Goal: Task Accomplishment & Management: Manage account settings

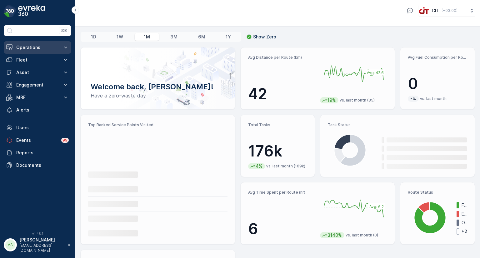
click at [33, 48] on p "Operations" at bounding box center [37, 47] width 42 height 6
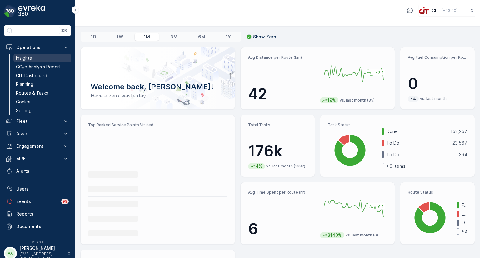
click at [31, 57] on p "Insights" at bounding box center [24, 58] width 16 height 6
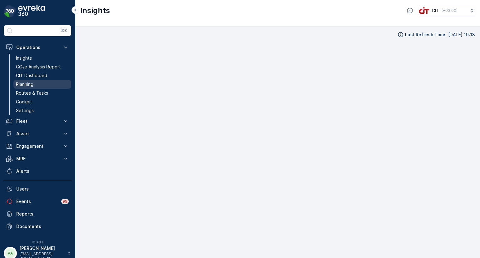
click at [31, 82] on p "Planning" at bounding box center [24, 84] width 17 height 6
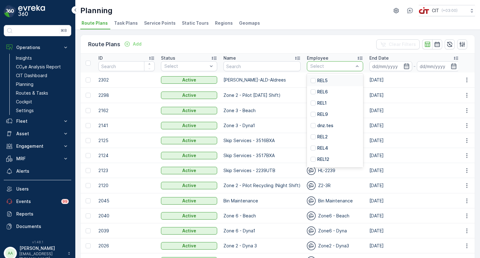
click at [324, 68] on div at bounding box center [331, 66] width 44 height 5
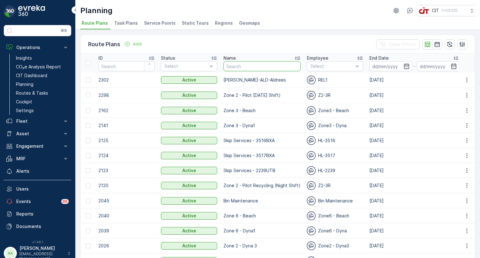
click at [245, 69] on input "text" at bounding box center [261, 66] width 77 height 10
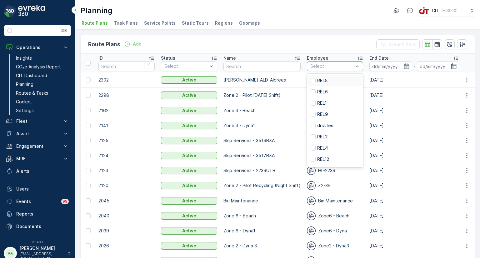
click at [330, 68] on div at bounding box center [331, 66] width 44 height 5
type input "rel4"
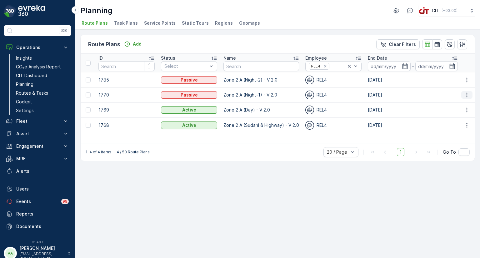
click at [467, 94] on icon "button" at bounding box center [466, 95] width 1 height 5
click at [457, 105] on span "Edit Route Plan" at bounding box center [461, 104] width 32 height 6
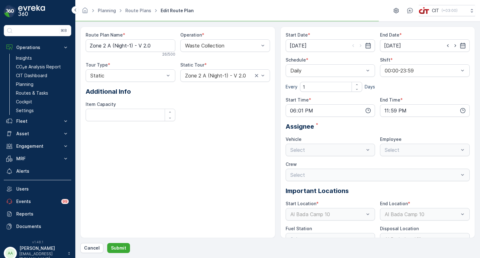
type input "[DATE]"
type input "18:01"
type input "23:59"
click at [397, 47] on input "[DATE]" at bounding box center [425, 45] width 90 height 12
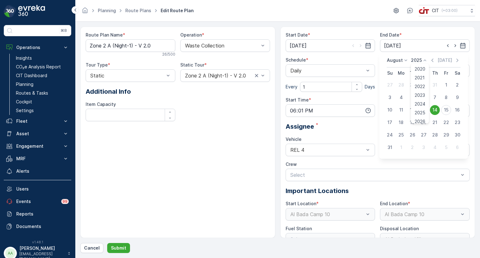
click at [417, 59] on p "2025" at bounding box center [416, 60] width 11 height 6
click at [417, 119] on span "2026" at bounding box center [419, 119] width 11 height 6
click at [403, 61] on icon at bounding box center [406, 60] width 6 height 6
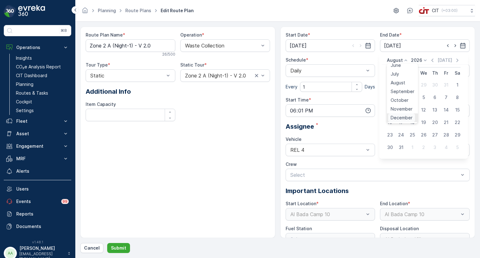
click at [403, 116] on span "December" at bounding box center [401, 118] width 22 height 6
click at [432, 135] on div "31" at bounding box center [435, 135] width 10 height 10
type input "[DATE]"
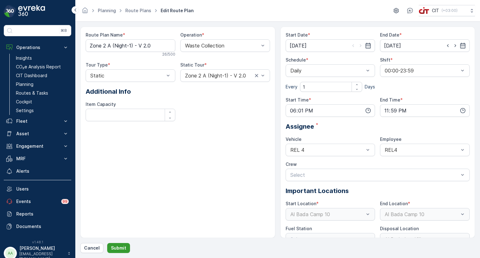
click at [120, 246] on p "Submit" at bounding box center [118, 248] width 15 height 6
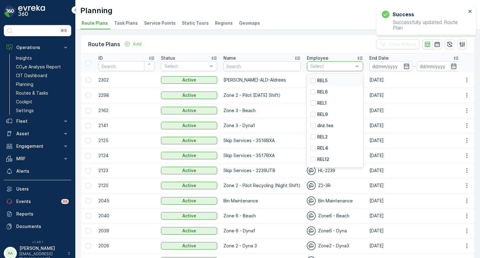
click at [330, 67] on div at bounding box center [331, 66] width 44 height 5
type input "rel4"
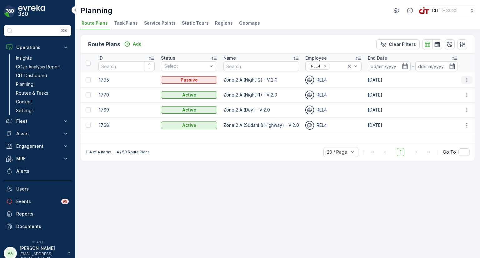
click at [465, 82] on icon "button" at bounding box center [466, 80] width 6 height 6
click at [460, 89] on span "Edit Route Plan" at bounding box center [461, 89] width 32 height 6
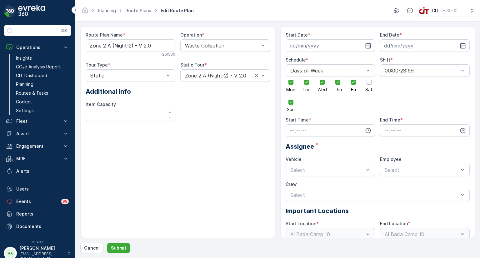
type input "[DATE]"
type input "01:00"
type input "06:00"
click at [410, 43] on input "[DATE]" at bounding box center [425, 45] width 90 height 12
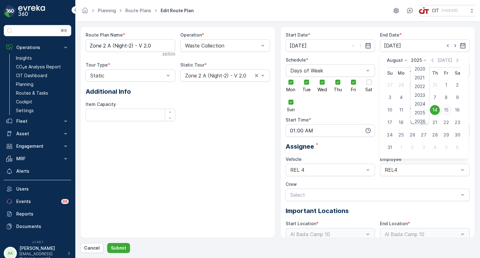
click at [420, 62] on div "2025 2020 2021 2022 2023 2024 2025 2026 2027 2028 2029 2030" at bounding box center [419, 60] width 17 height 6
click at [417, 117] on span "2026" at bounding box center [419, 119] width 11 height 6
click at [396, 62] on p "August" at bounding box center [395, 60] width 16 height 6
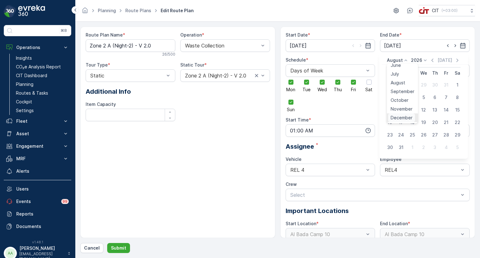
click at [400, 119] on span "December" at bounding box center [401, 118] width 22 height 6
click at [435, 135] on div "31" at bounding box center [435, 135] width 10 height 10
type input "[DATE]"
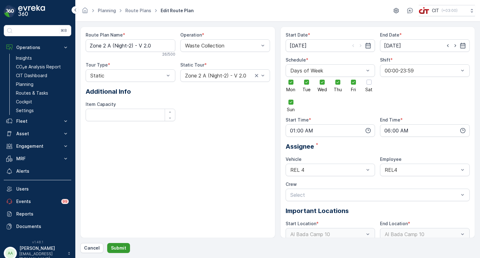
click at [121, 246] on p "Submit" at bounding box center [118, 248] width 15 height 6
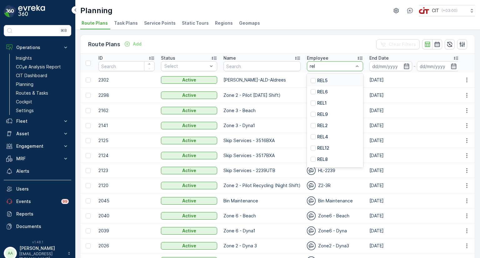
type input "rel4"
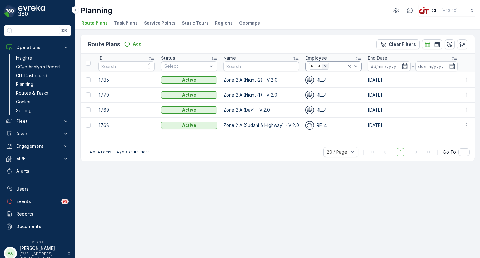
click at [324, 66] on icon "Remove REL4" at bounding box center [325, 66] width 2 height 2
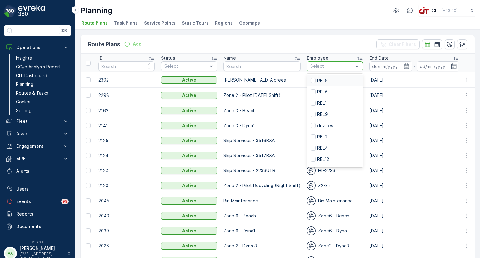
click at [324, 66] on div at bounding box center [331, 66] width 44 height 5
type input "rel2"
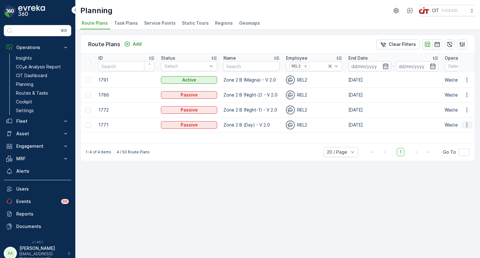
click at [465, 124] on icon "button" at bounding box center [466, 125] width 6 height 6
click at [460, 133] on span "Edit Route Plan" at bounding box center [461, 134] width 32 height 6
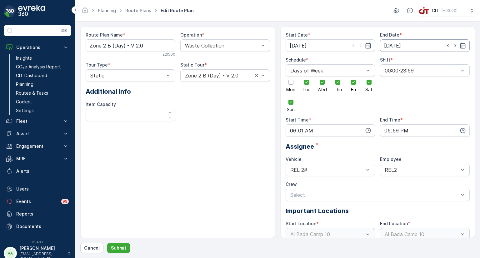
click at [408, 46] on input "[DATE]" at bounding box center [425, 45] width 90 height 12
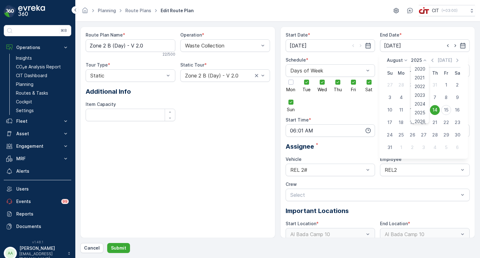
click at [413, 60] on p "2025" at bounding box center [416, 60] width 11 height 6
click at [415, 119] on span "2026" at bounding box center [419, 119] width 11 height 6
click at [398, 60] on p "August" at bounding box center [395, 60] width 16 height 6
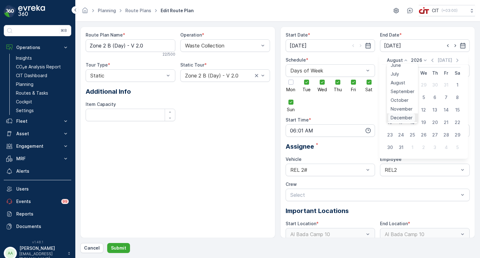
click at [402, 115] on span "December" at bounding box center [401, 118] width 22 height 6
click at [433, 132] on div "31" at bounding box center [435, 135] width 10 height 10
type input "[DATE]"
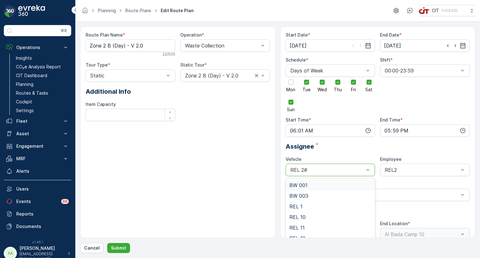
click at [322, 169] on div at bounding box center [326, 170] width 75 height 6
click at [307, 231] on div "REL 6" at bounding box center [330, 235] width 90 height 11
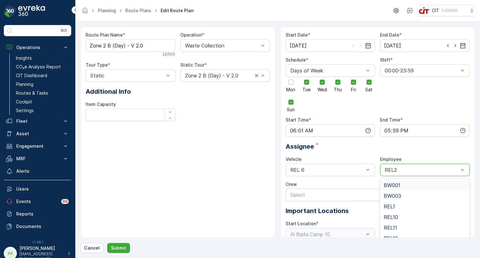
click at [399, 170] on div at bounding box center [421, 170] width 75 height 6
click at [398, 227] on div "REL6" at bounding box center [424, 228] width 82 height 6
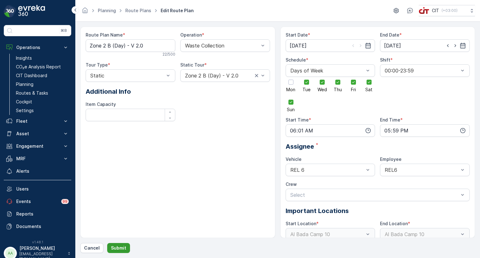
click at [126, 249] on button "Submit" at bounding box center [118, 248] width 23 height 10
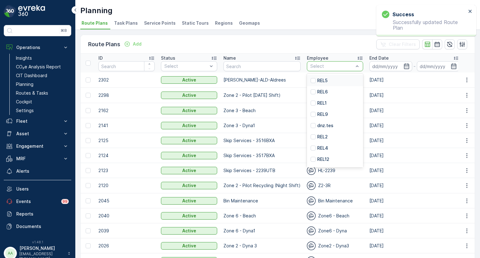
click at [319, 67] on div at bounding box center [331, 66] width 44 height 5
type input "rel2"
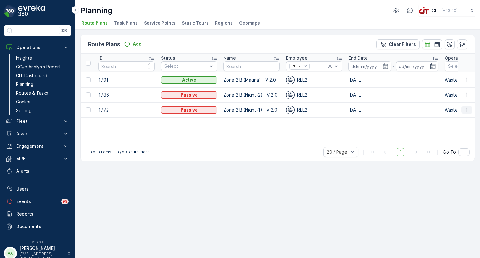
click at [467, 109] on icon "button" at bounding box center [466, 110] width 6 height 6
click at [456, 118] on span "Edit Route Plan" at bounding box center [461, 119] width 32 height 6
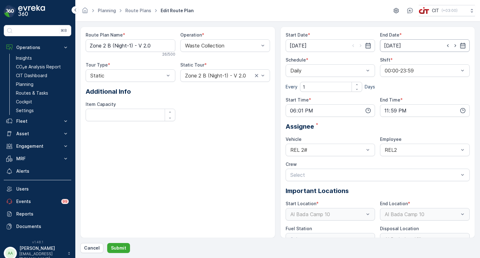
click at [412, 44] on input "[DATE]" at bounding box center [425, 45] width 90 height 12
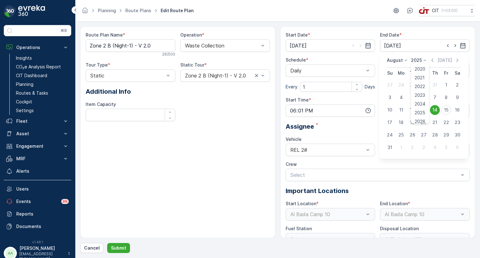
click at [418, 61] on p "2025" at bounding box center [416, 60] width 11 height 6
click at [414, 118] on span "2026" at bounding box center [419, 119] width 11 height 6
click at [391, 58] on p "August" at bounding box center [395, 60] width 16 height 6
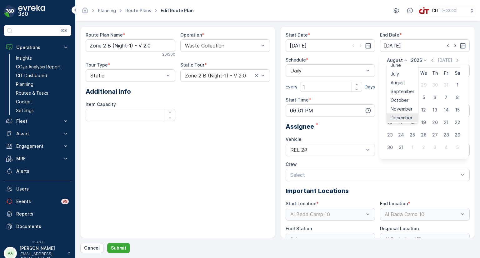
click at [401, 117] on span "December" at bounding box center [401, 118] width 22 height 6
click at [436, 136] on div "31" at bounding box center [435, 135] width 10 height 10
type input "[DATE]"
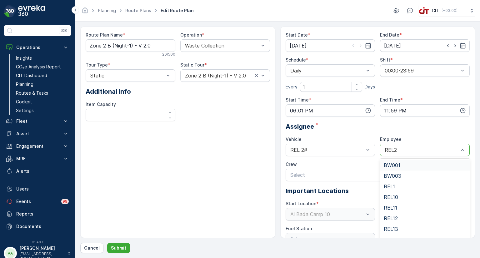
click at [412, 149] on div at bounding box center [421, 150] width 75 height 6
click at [395, 226] on div "REL6" at bounding box center [424, 227] width 82 height 6
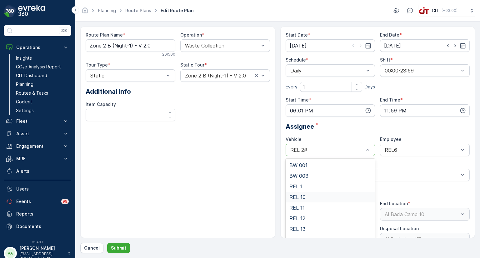
drag, startPoint x: 330, startPoint y: 146, endPoint x: 343, endPoint y: 201, distance: 56.2
click at [343, 156] on div "17 results available. Use Up and Down to choose options, press Enter to select …" at bounding box center [330, 150] width 90 height 12
click at [306, 214] on div "REL 6" at bounding box center [330, 217] width 82 height 6
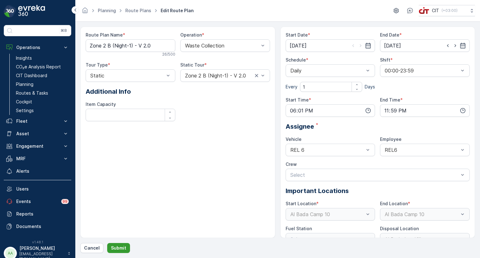
click at [115, 245] on p "Submit" at bounding box center [118, 248] width 15 height 6
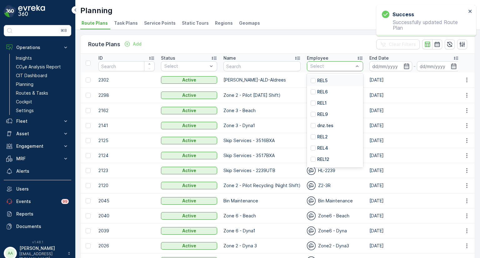
click at [317, 64] on div at bounding box center [331, 66] width 44 height 5
type input "rel2"
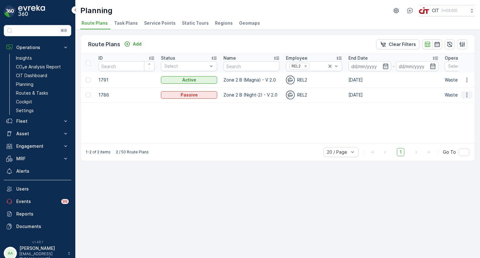
click at [468, 94] on icon "button" at bounding box center [466, 95] width 6 height 6
click at [458, 104] on span "Edit Route Plan" at bounding box center [461, 104] width 32 height 6
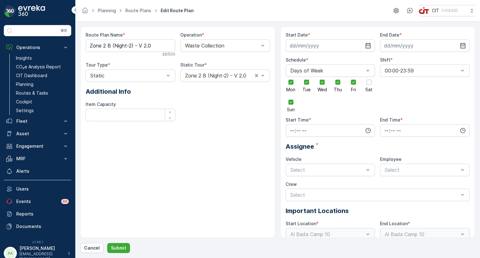
type input "[DATE]"
type input "01:00"
type input "06:00"
click at [408, 44] on input "[DATE]" at bounding box center [425, 45] width 90 height 12
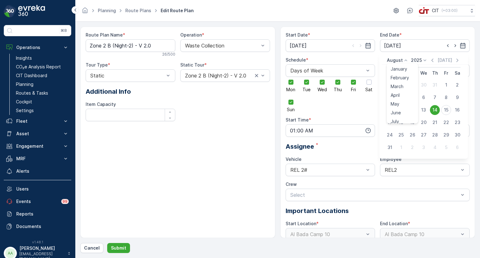
click at [400, 60] on p "August" at bounding box center [395, 60] width 16 height 6
click at [401, 116] on span "December" at bounding box center [401, 118] width 22 height 6
drag, startPoint x: 426, startPoint y: 55, endPoint x: 425, endPoint y: 60, distance: 4.8
click at [425, 60] on div "[DATE] [DATE] Su Mo Tu We Th Fr Sa 30 1 2 3 4 5 6 7 8 9 10 11 12 13 14 15 16 17…" at bounding box center [426, 99] width 94 height 94
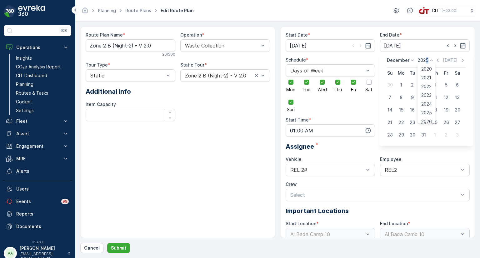
click at [425, 60] on p "2025" at bounding box center [422, 60] width 11 height 6
click at [428, 83] on span "2026" at bounding box center [426, 84] width 11 height 6
click at [436, 133] on div "31" at bounding box center [435, 135] width 10 height 10
type input "[DATE]"
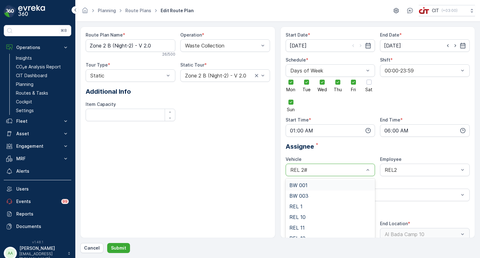
click at [340, 169] on div at bounding box center [326, 170] width 75 height 6
click at [311, 235] on div "REL 6" at bounding box center [330, 235] width 82 height 6
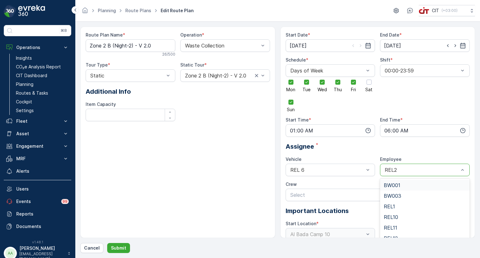
click at [395, 169] on div at bounding box center [421, 170] width 75 height 6
click at [397, 220] on div "REL6" at bounding box center [424, 223] width 82 height 6
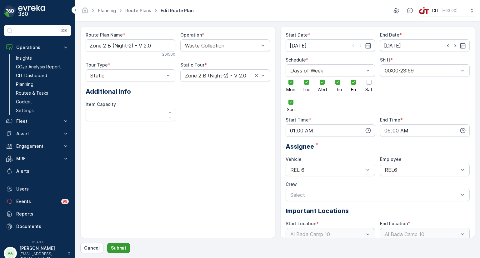
click at [121, 247] on p "Submit" at bounding box center [118, 248] width 15 height 6
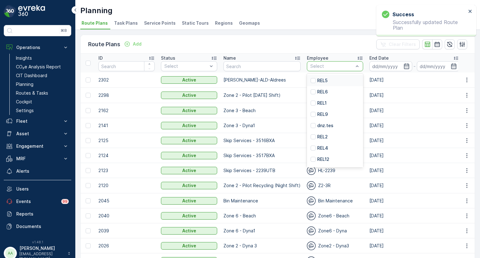
click at [333, 68] on div at bounding box center [331, 66] width 44 height 5
type input "rel2"
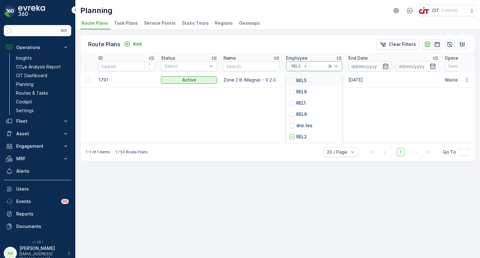
click at [315, 67] on div at bounding box center [318, 66] width 17 height 5
type input "rel6"
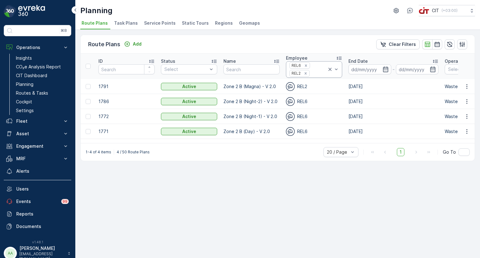
click at [330, 70] on icon at bounding box center [330, 69] width 6 height 6
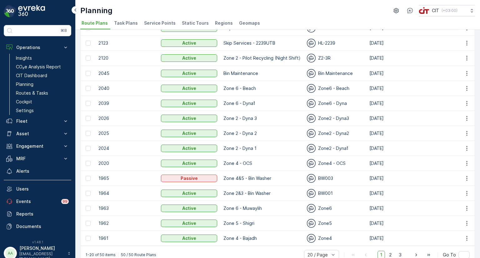
scroll to position [141, 0]
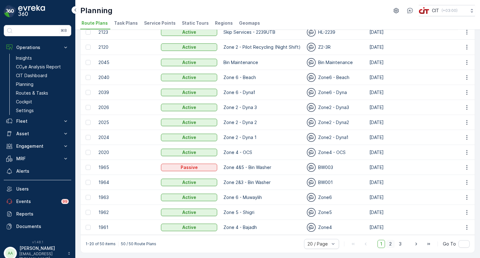
click at [392, 244] on span "2" at bounding box center [390, 244] width 8 height 8
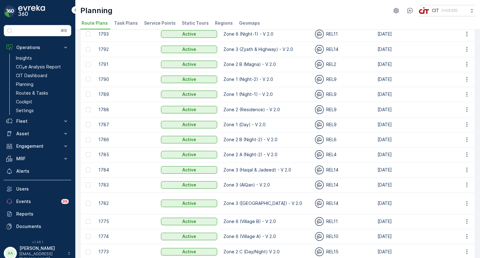
scroll to position [141, 0]
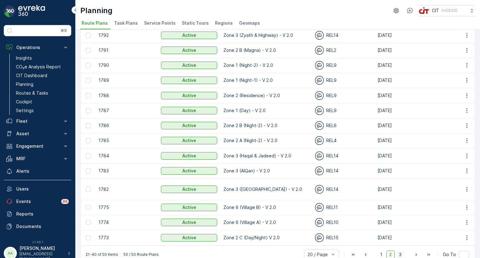
click at [401, 250] on span "3" at bounding box center [400, 254] width 8 height 8
